Goal: Information Seeking & Learning: Learn about a topic

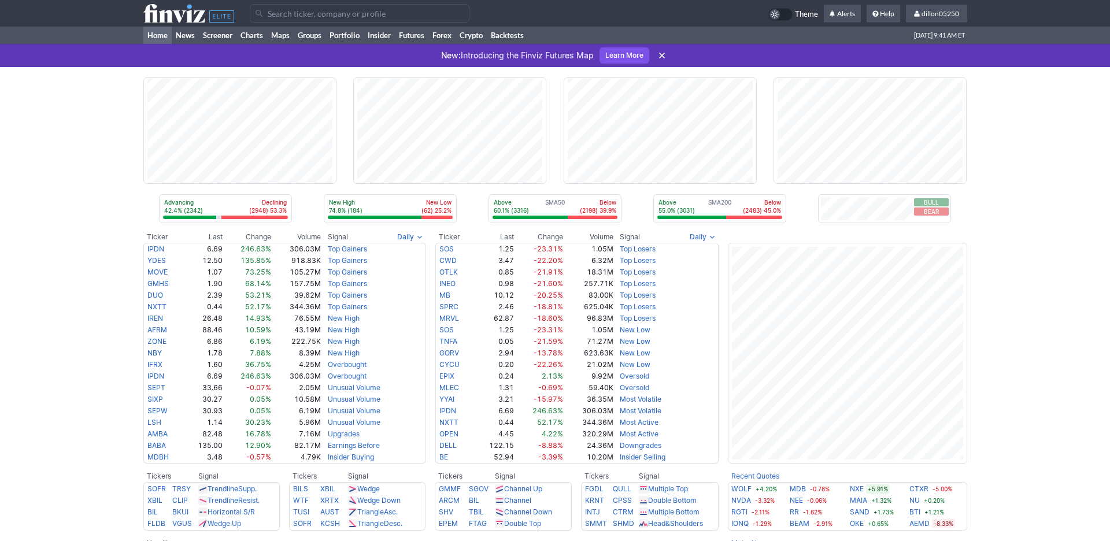
click at [314, 20] on input "Search" at bounding box center [360, 13] width 220 height 19
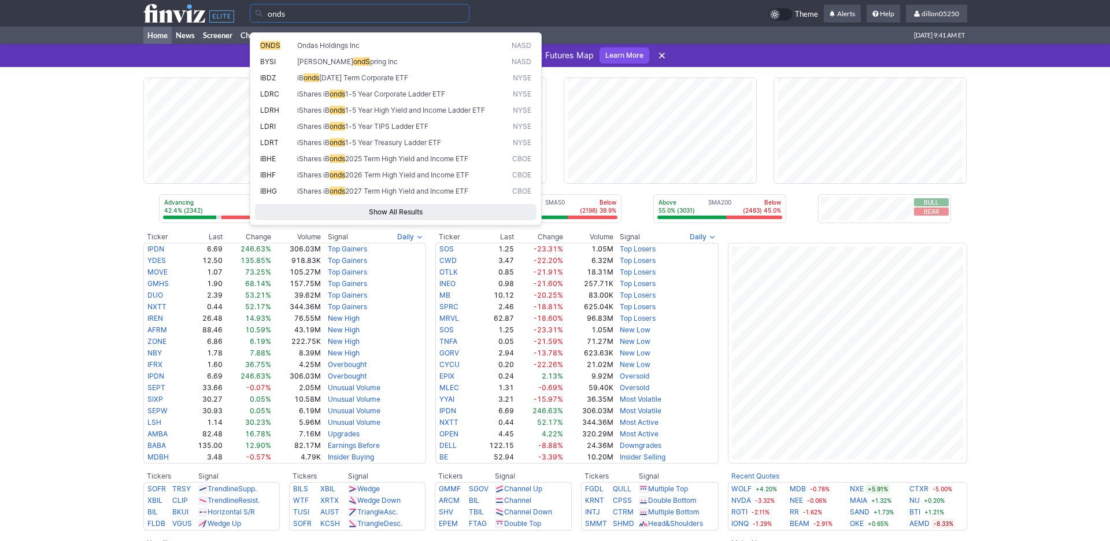
click at [277, 50] on span "ONDS" at bounding box center [270, 45] width 20 height 9
type input "ONDS"
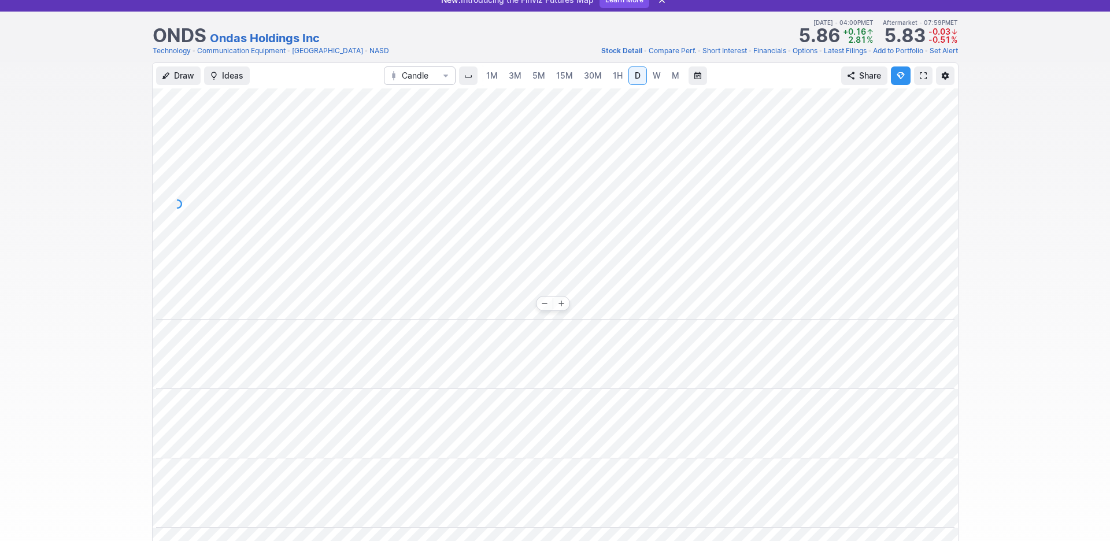
scroll to position [52, 0]
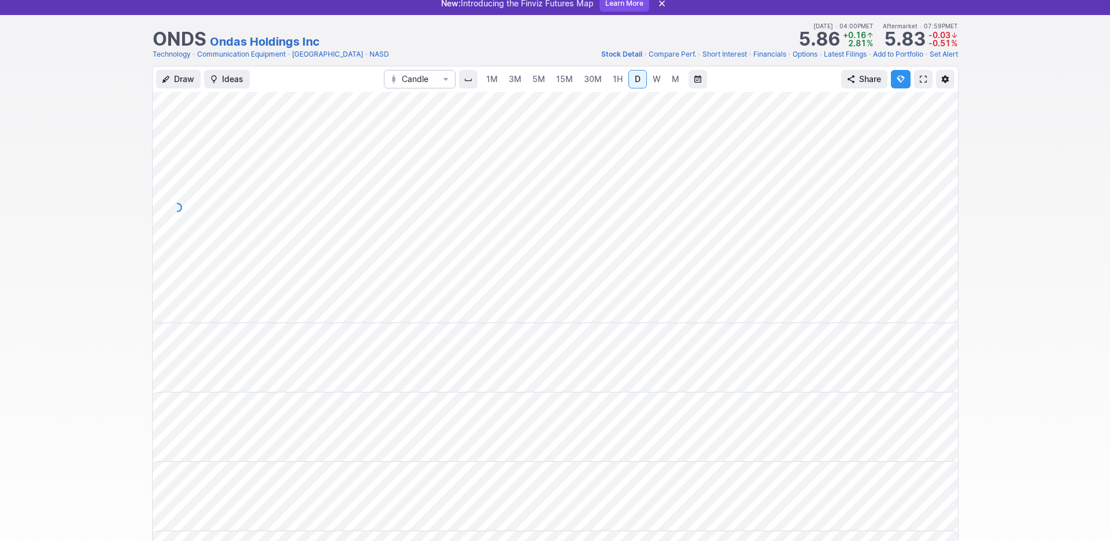
click at [920, 84] on span at bounding box center [923, 79] width 7 height 9
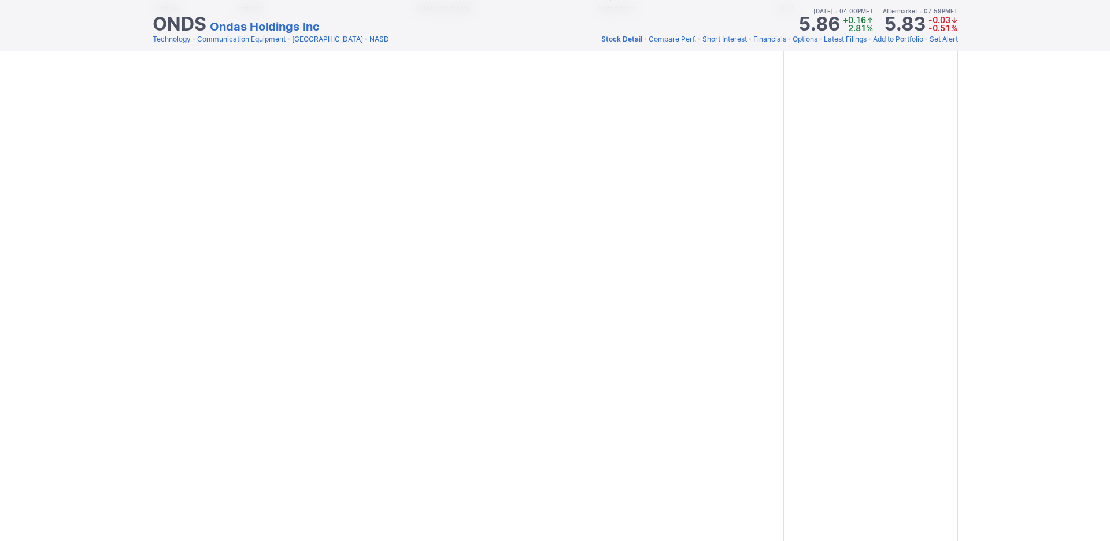
scroll to position [1171, 0]
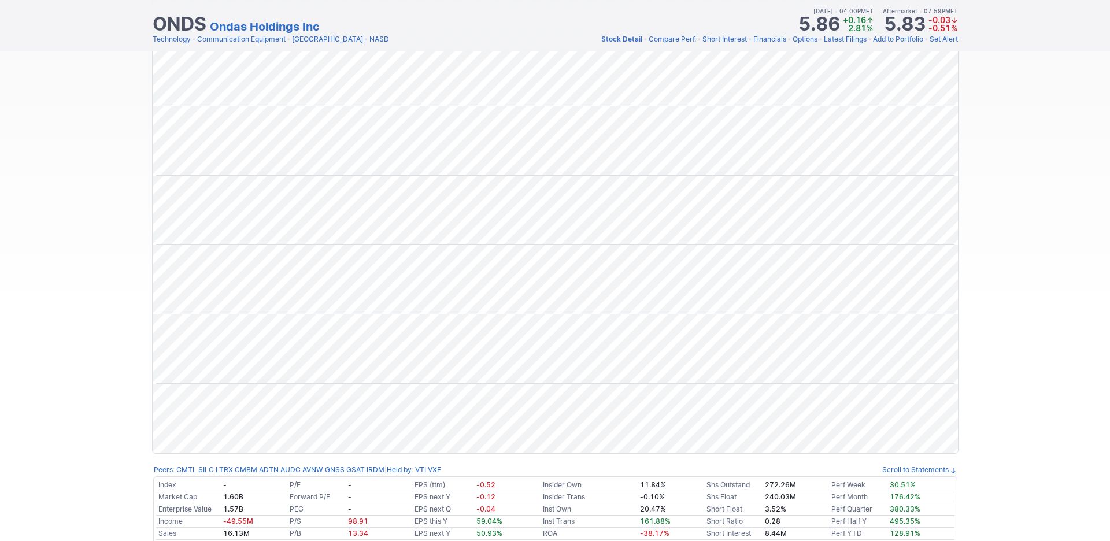
scroll to position [0, 0]
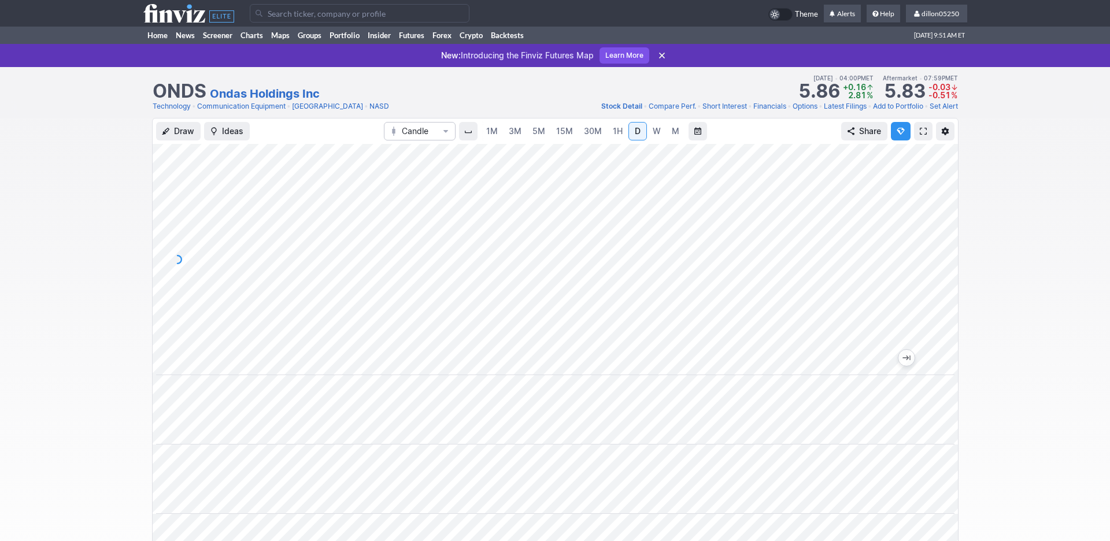
click at [291, 19] on input "Search" at bounding box center [360, 13] width 220 height 19
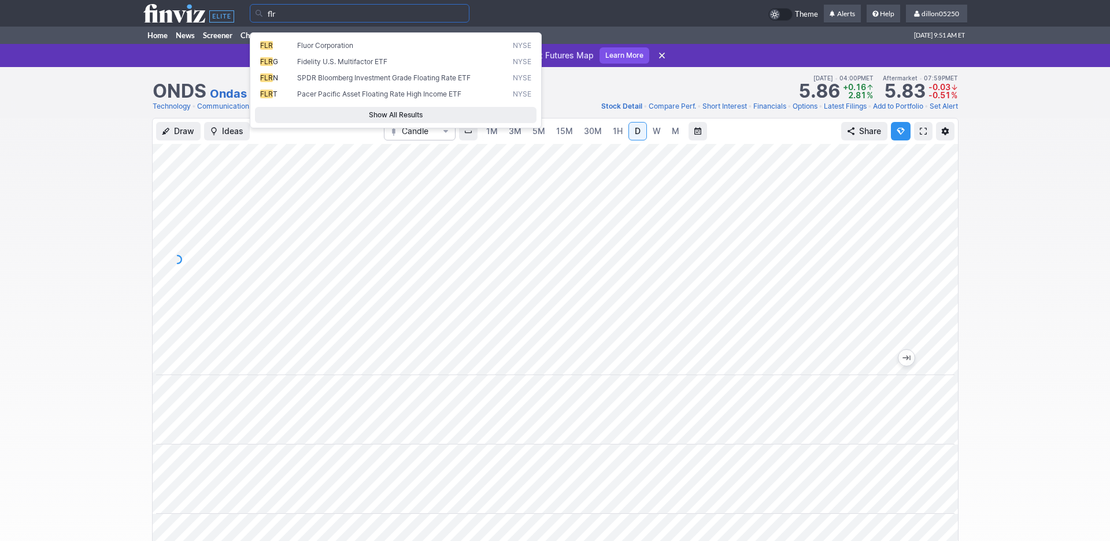
click at [267, 50] on span "FLR" at bounding box center [266, 45] width 13 height 9
type input "FLR"
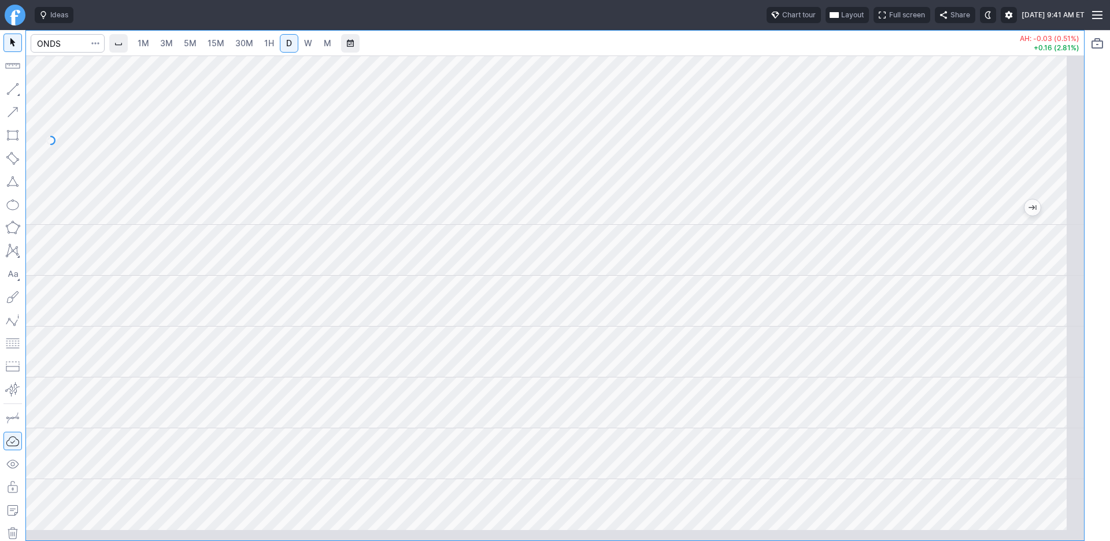
click at [826, 18] on button "Layout" at bounding box center [847, 15] width 43 height 16
click at [748, 50] on button "Layout" at bounding box center [740, 45] width 16 height 16
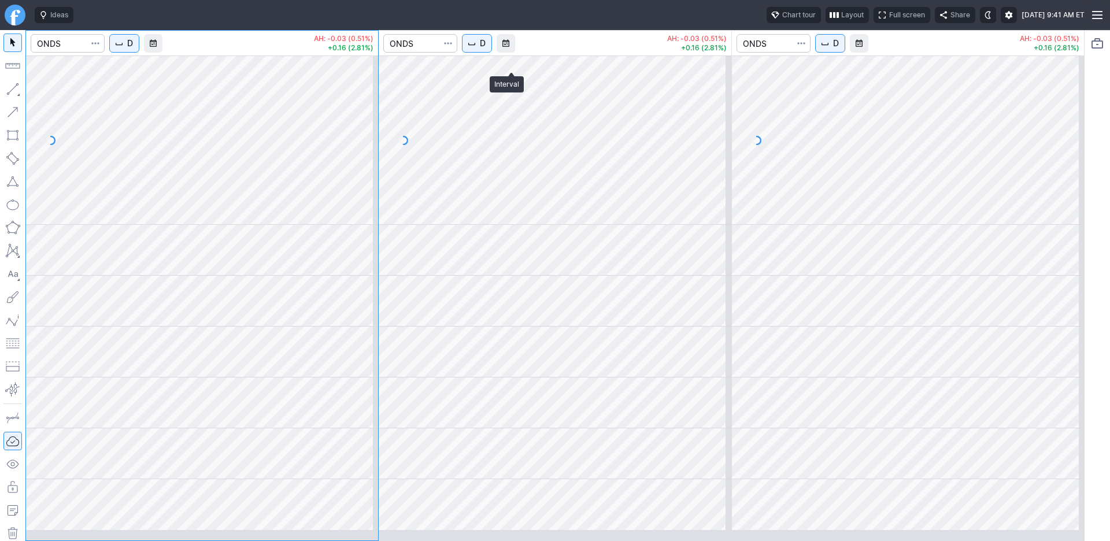
click at [492, 53] on button "D" at bounding box center [477, 43] width 30 height 19
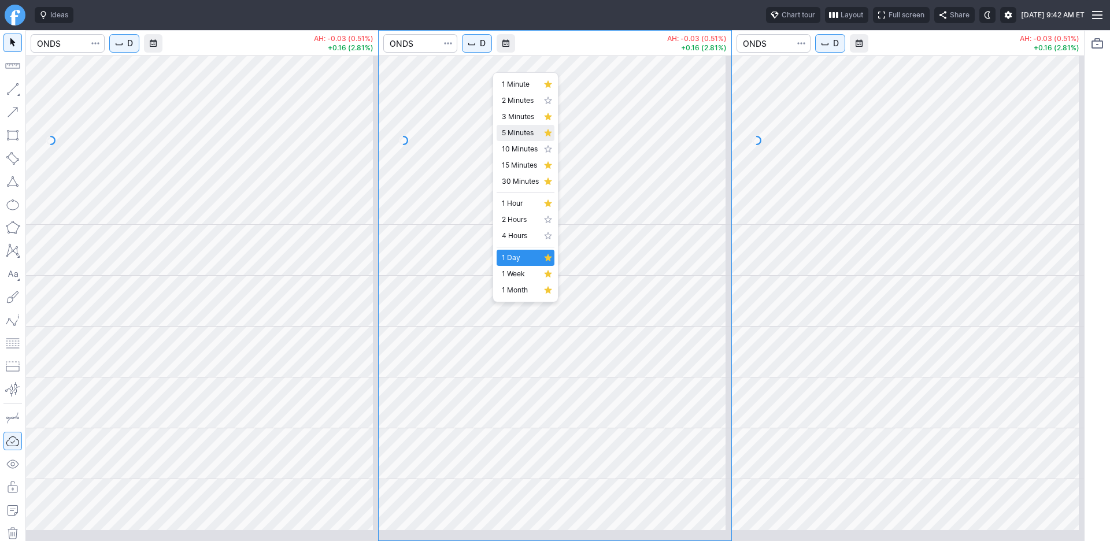
click at [530, 139] on span "5 Minutes" at bounding box center [520, 133] width 37 height 12
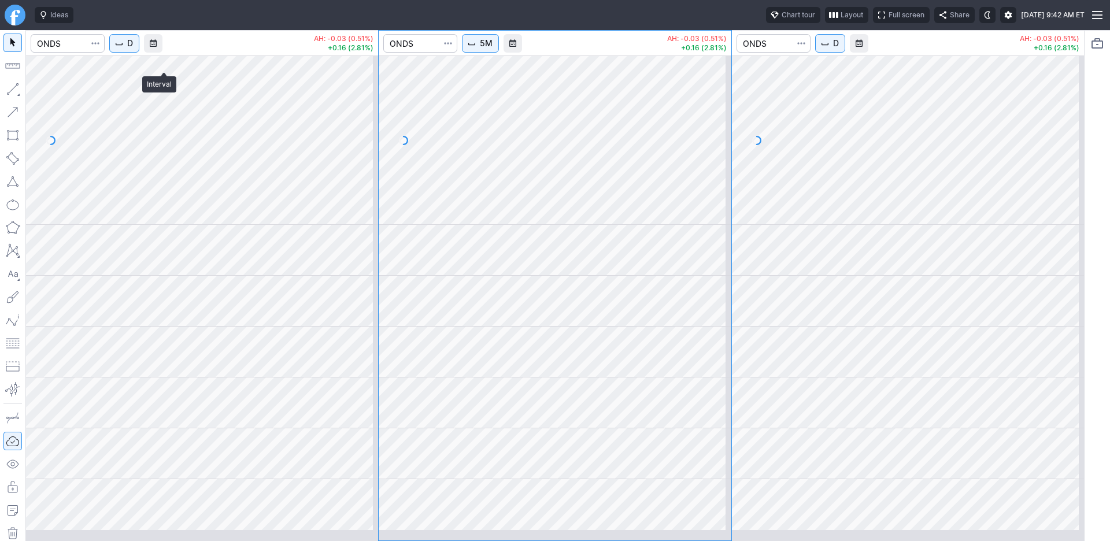
click at [133, 49] on span "D" at bounding box center [130, 44] width 6 height 12
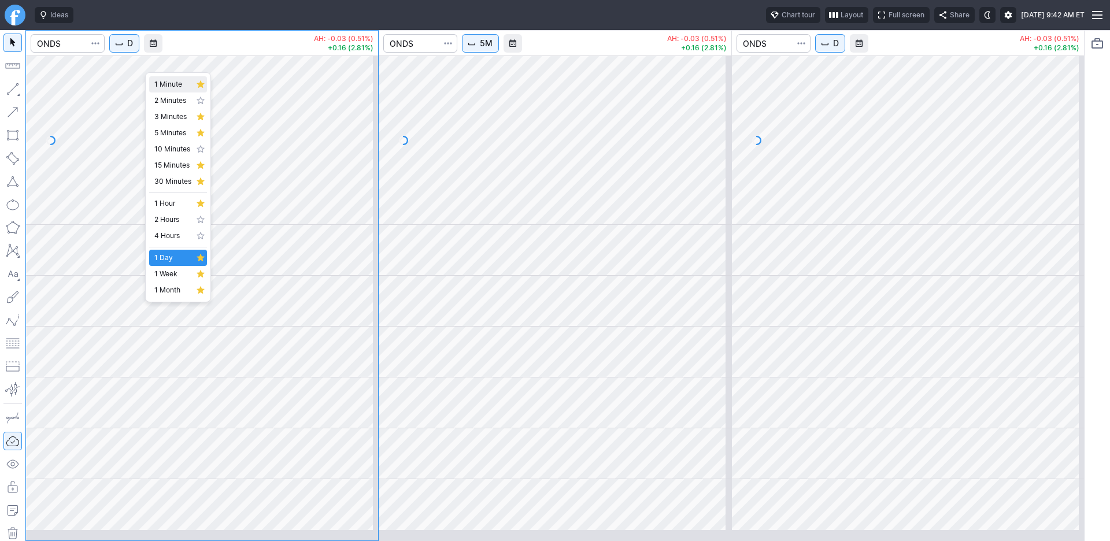
click at [174, 89] on span "1 Minute" at bounding box center [172, 85] width 37 height 12
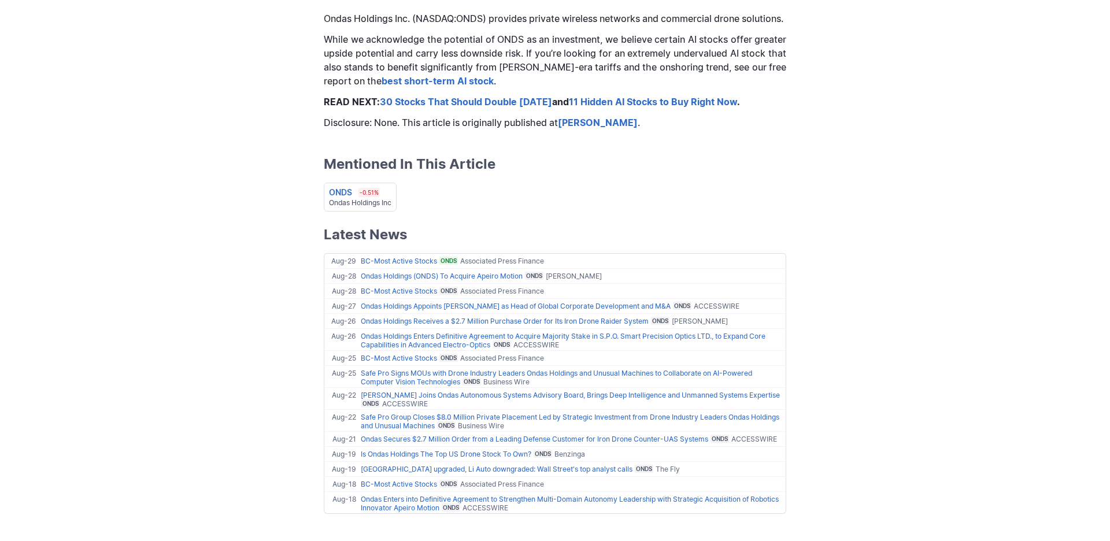
scroll to position [599, 0]
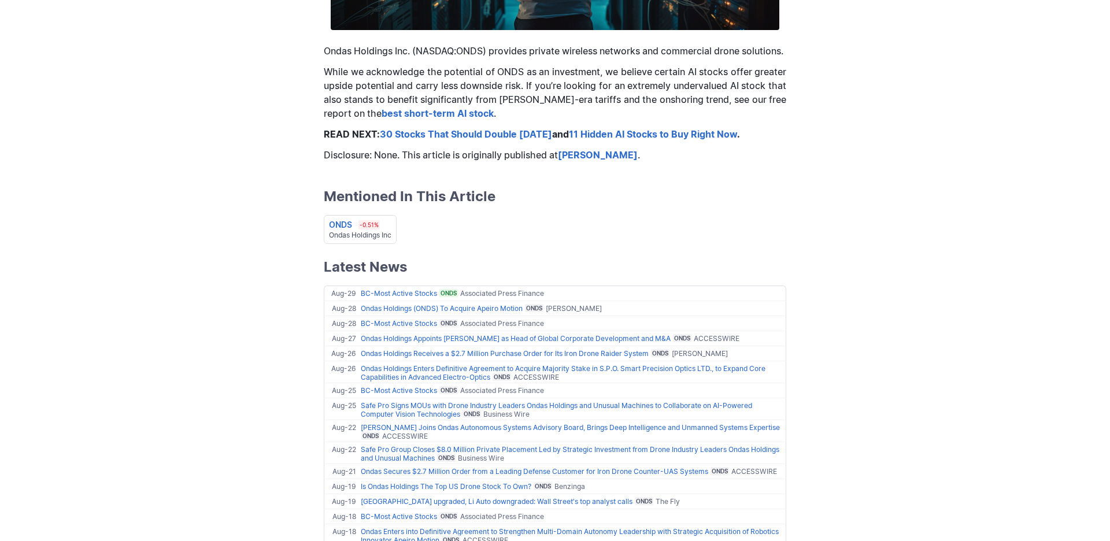
click at [382, 119] on b "best short-term AI stock" at bounding box center [438, 114] width 112 height 12
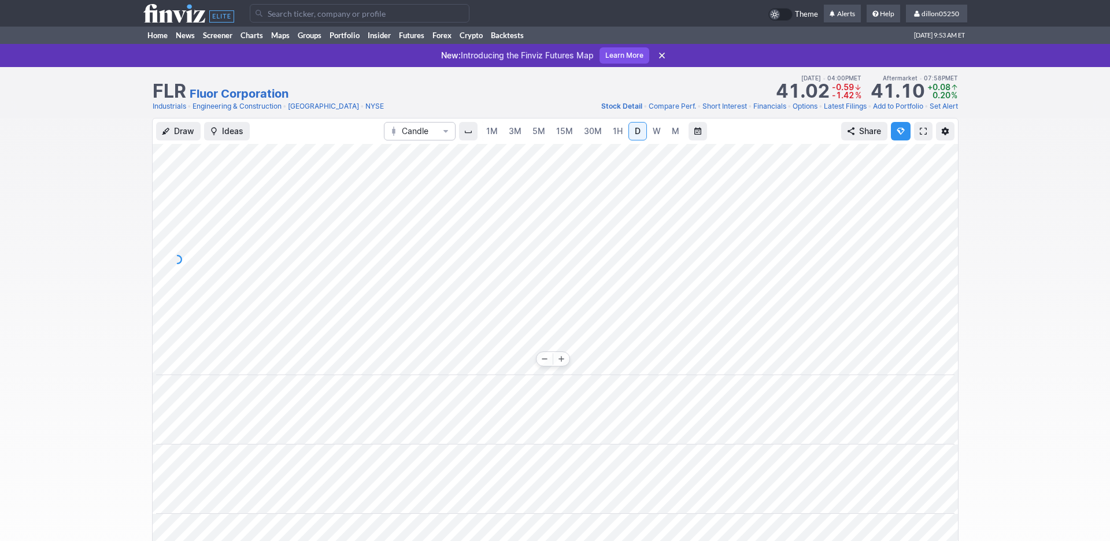
scroll to position [0, 70]
click at [1002, 359] on div "Draw Ideas Candle 1M 3M 5M 15M 30M 1H D W M Share" at bounding box center [555, 460] width 1110 height 684
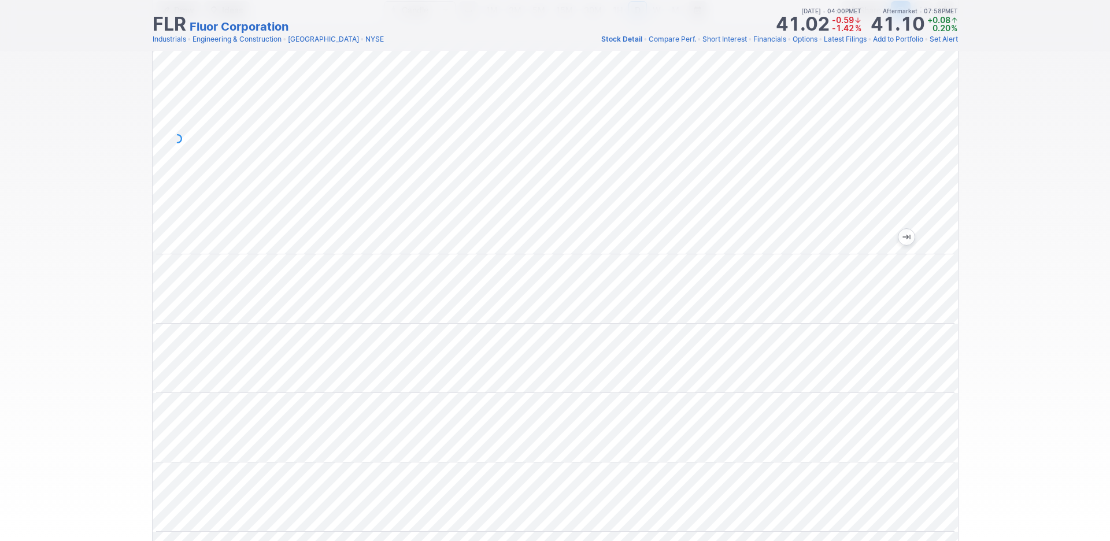
scroll to position [0, 0]
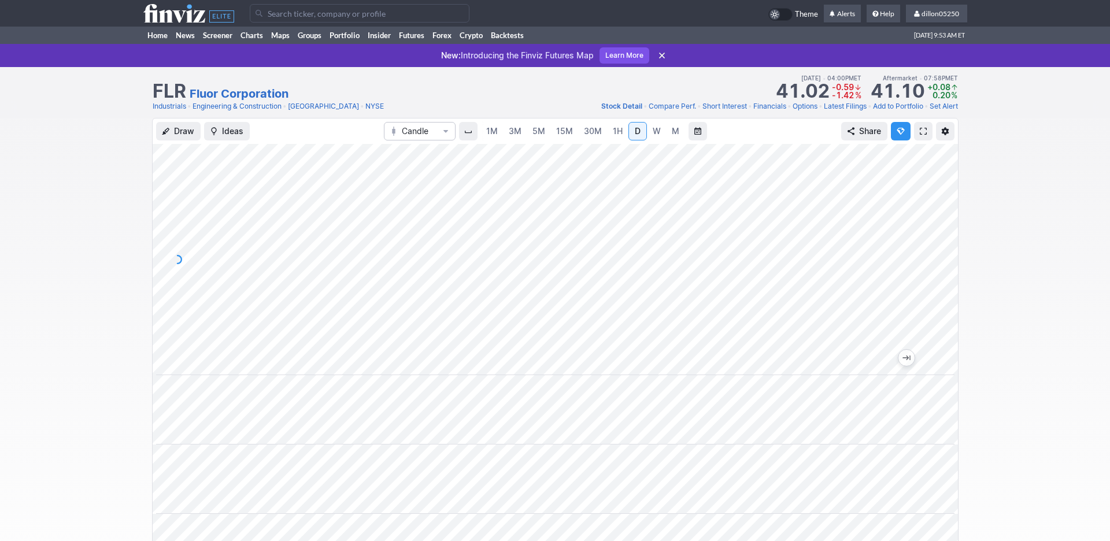
click at [920, 136] on span at bounding box center [923, 131] width 7 height 9
click at [164, 44] on link "Home" at bounding box center [157, 35] width 28 height 17
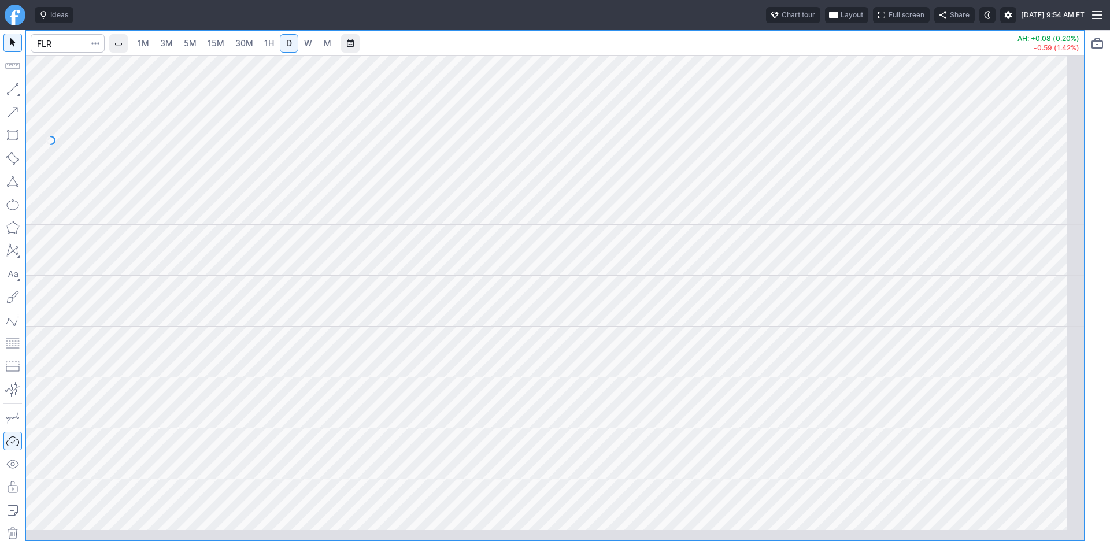
click at [841, 17] on span "Layout" at bounding box center [852, 15] width 23 height 12
click at [747, 51] on button "Layout" at bounding box center [738, 45] width 16 height 16
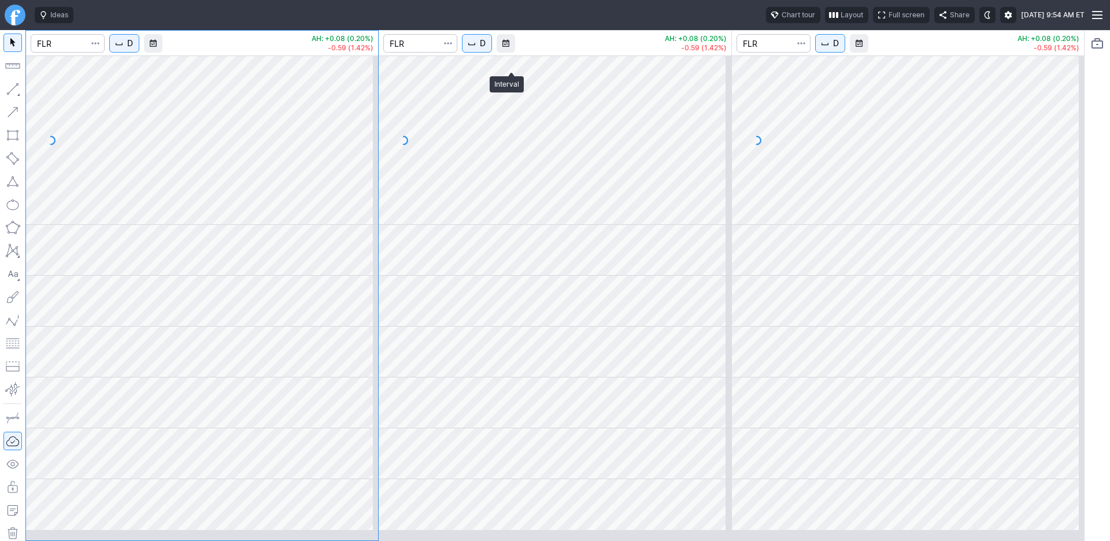
click at [486, 49] on span "D" at bounding box center [483, 44] width 6 height 12
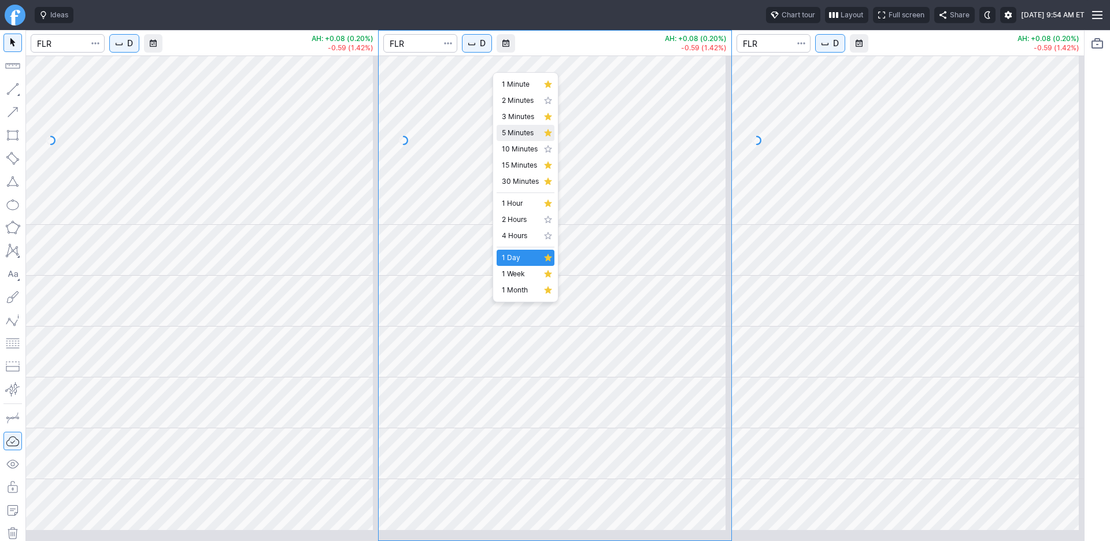
click at [525, 139] on span "5 Minutes" at bounding box center [520, 133] width 37 height 12
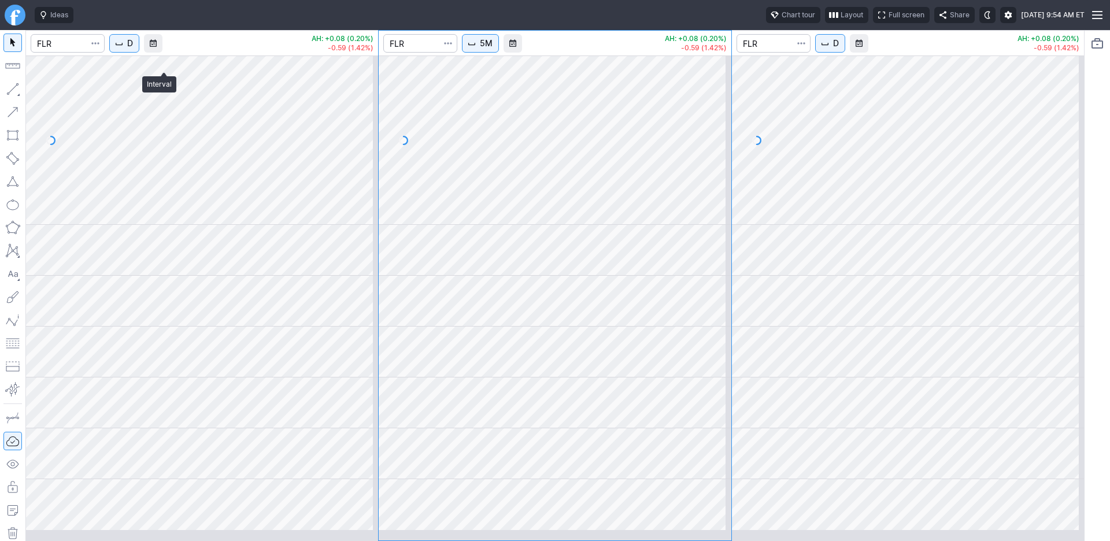
click at [133, 49] on span "D" at bounding box center [130, 44] width 6 height 12
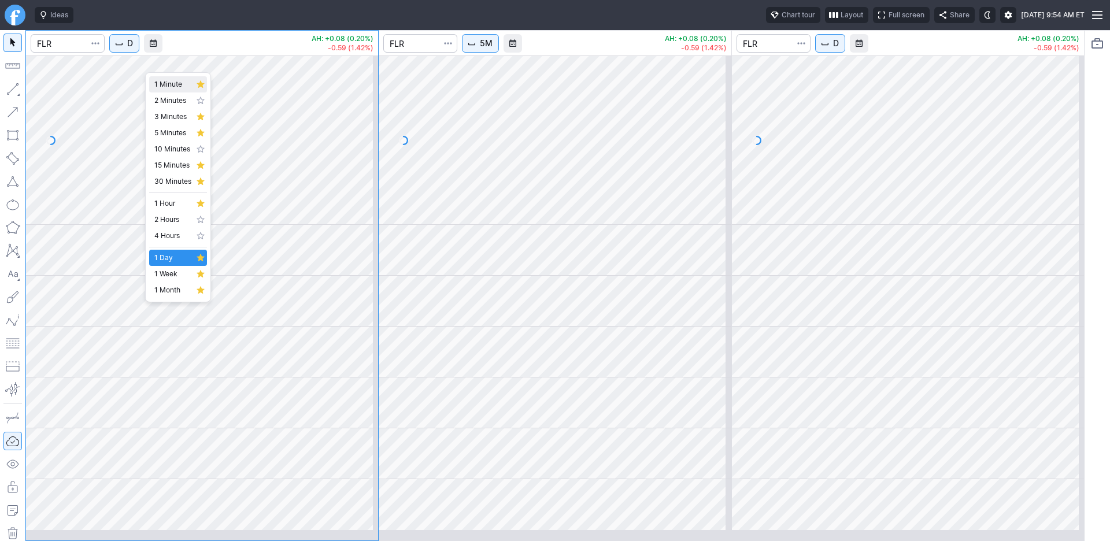
click at [175, 90] on span "1 Minute" at bounding box center [172, 85] width 37 height 12
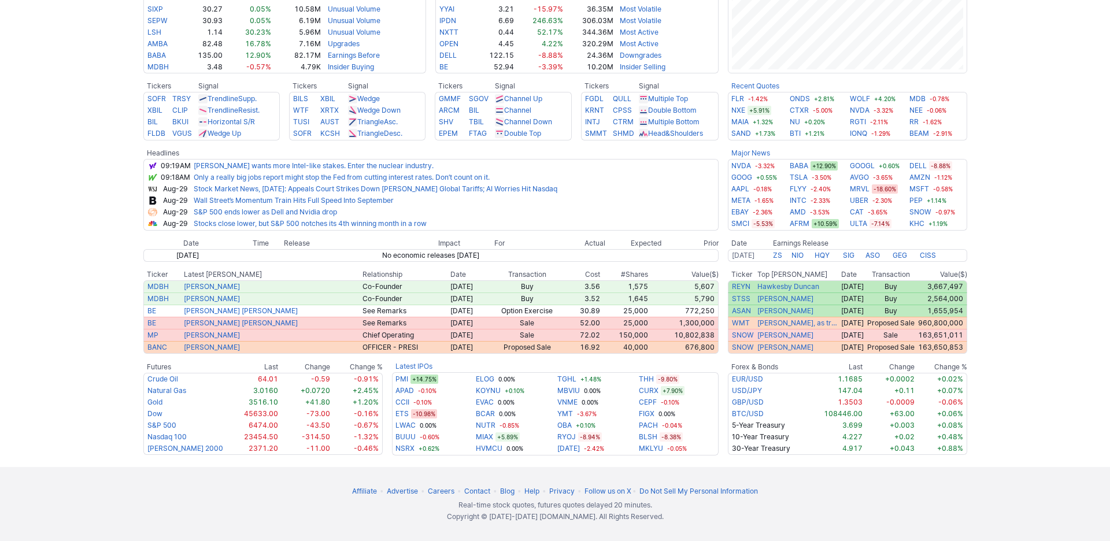
scroll to position [446, 0]
click at [438, 193] on link "Stock Market News, [DATE]: Appeals Court Strikes Down [PERSON_NAME] Global Tari…" at bounding box center [376, 188] width 364 height 9
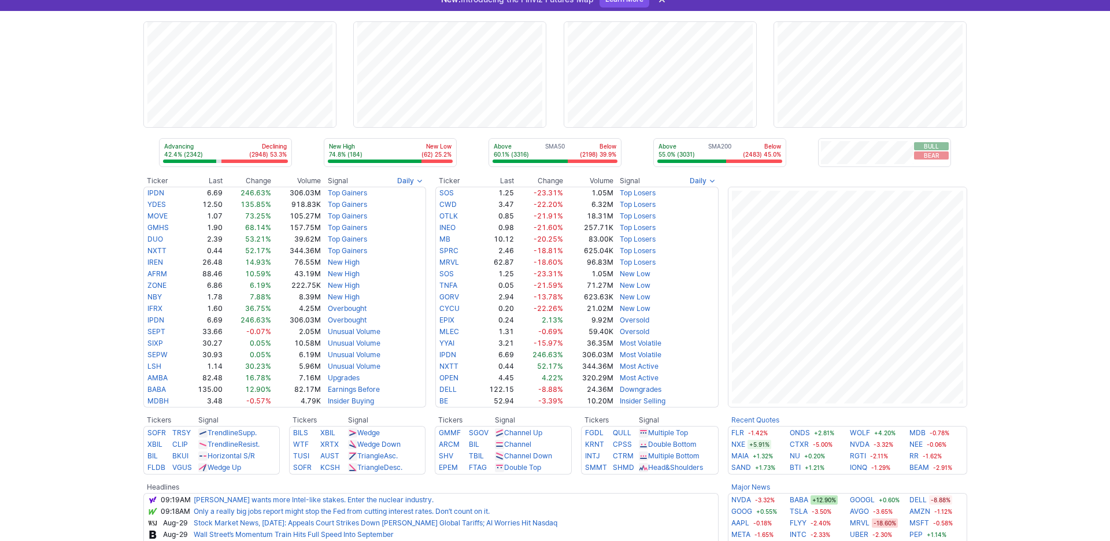
scroll to position [0, 0]
